Goal: Task Accomplishment & Management: Manage account settings

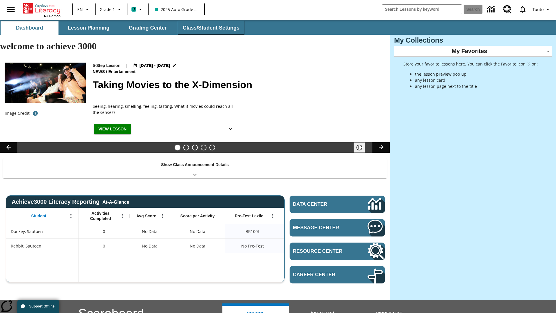
click at [210, 28] on button "Class/Student Settings" at bounding box center [211, 28] width 67 height 14
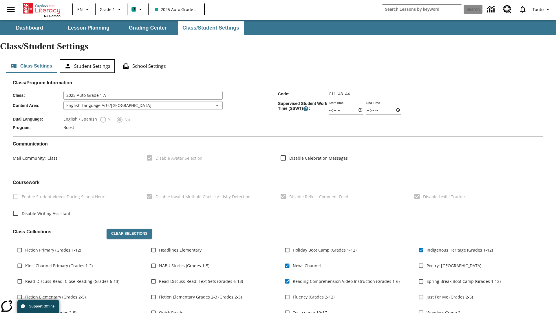
click at [87, 59] on button "Student Settings" at bounding box center [87, 66] width 55 height 14
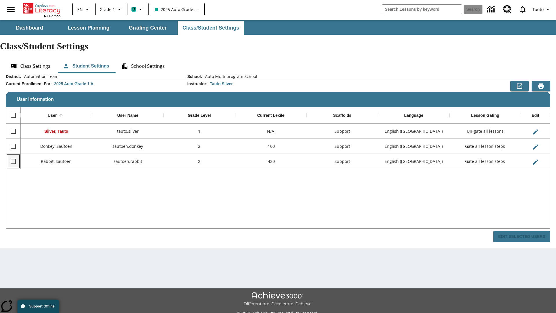
click at [13, 155] on input "Select row" at bounding box center [13, 161] width 12 height 12
checkbox input "true"
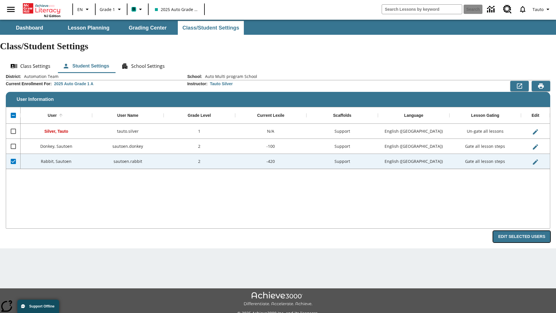
click at [524, 231] on button "Edit Selected Users" at bounding box center [521, 236] width 57 height 11
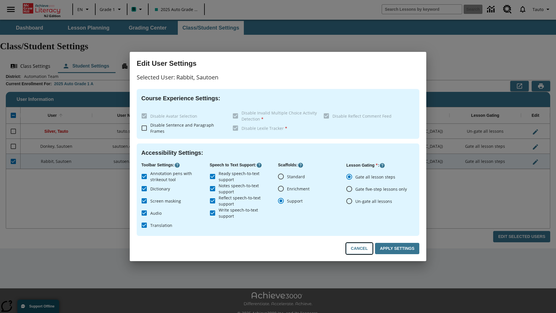
click at [362, 249] on button "Cancel" at bounding box center [359, 248] width 27 height 11
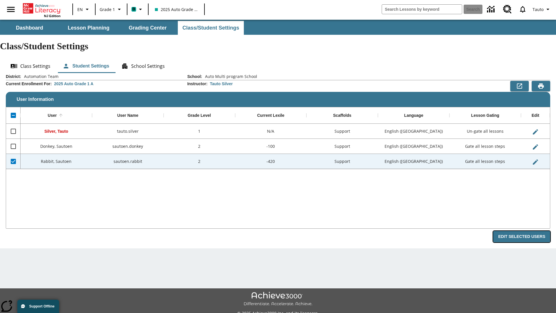
click at [524, 231] on button "Edit Selected Users" at bounding box center [521, 236] width 57 height 11
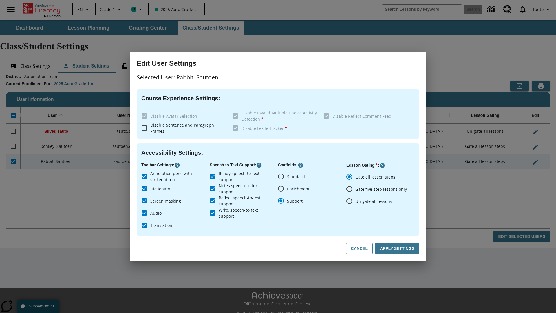
click at [213, 176] on input "Ready speech-to-text support" at bounding box center [213, 176] width 12 height 12
checkbox input "false"
click at [398, 249] on button "Apply Settings" at bounding box center [397, 248] width 44 height 11
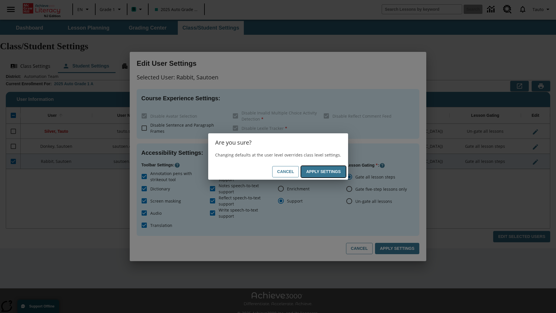
click at [325, 172] on button "Apply Settings" at bounding box center [323, 171] width 44 height 11
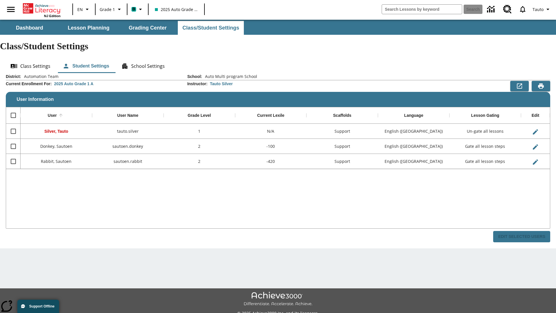
checkbox input "false"
click at [13, 155] on input "Select row" at bounding box center [13, 161] width 12 height 12
checkbox input "true"
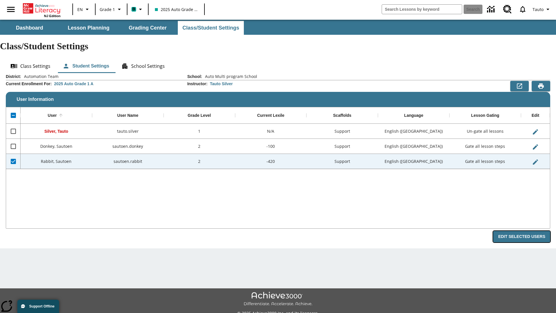
click at [524, 231] on button "Edit Selected Users" at bounding box center [521, 236] width 57 height 11
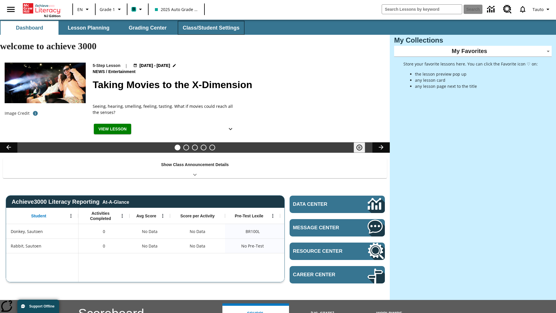
click at [210, 28] on button "Class/Student Settings" at bounding box center [211, 28] width 67 height 14
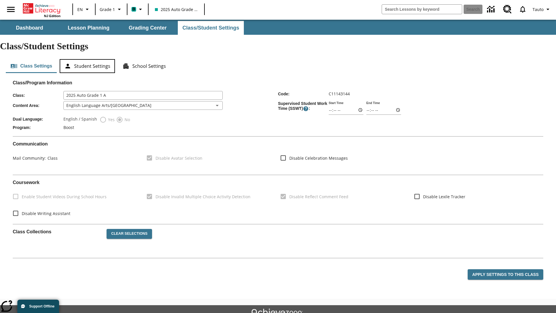
click at [87, 59] on button "Student Settings" at bounding box center [87, 66] width 55 height 14
